Goal: Information Seeking & Learning: Learn about a topic

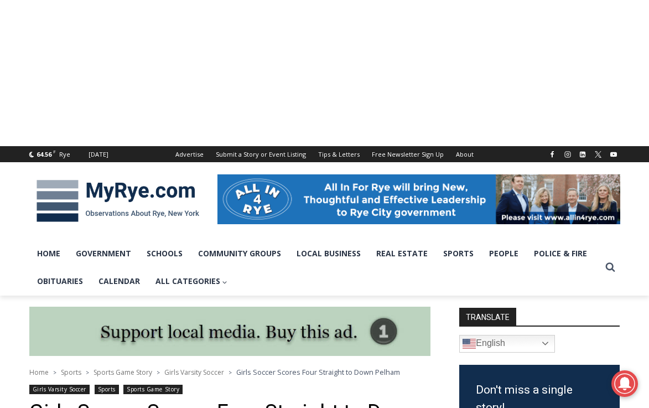
click at [128, 200] on img at bounding box center [117, 201] width 177 height 58
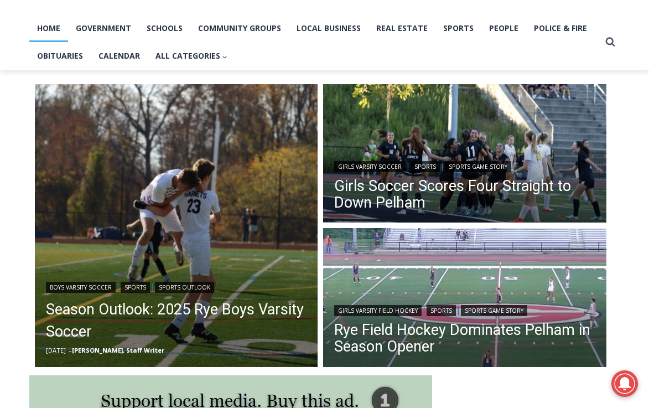
scroll to position [240, 0]
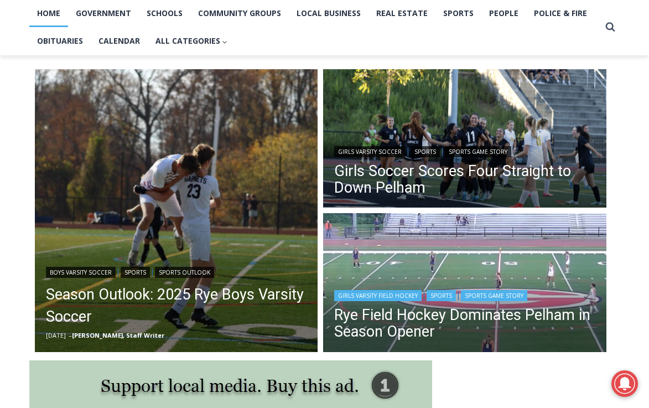
click at [400, 278] on img "Read More Rye Field Hockey Dominates Pelham in Season Opener" at bounding box center [464, 284] width 283 height 142
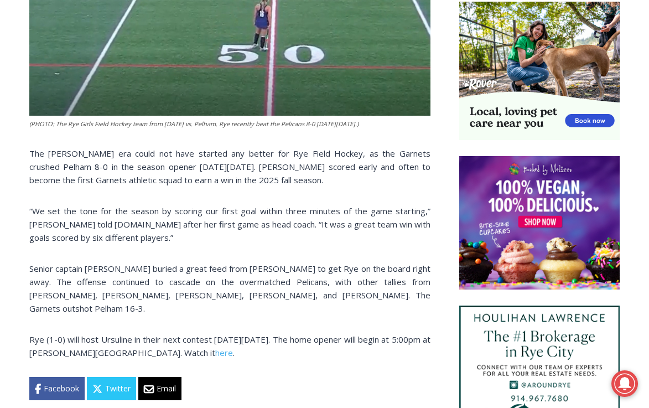
scroll to position [722, 0]
